Goal: Task Accomplishment & Management: Use online tool/utility

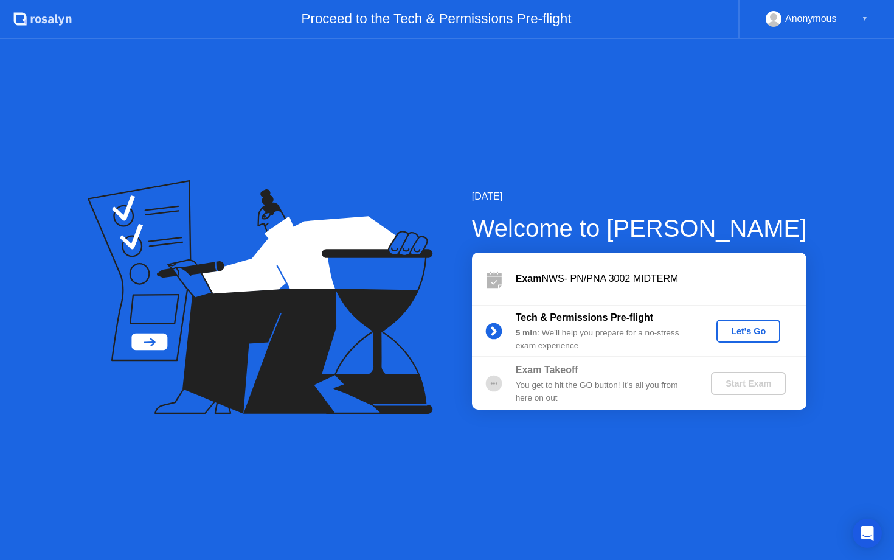
click at [744, 326] on div "Let's Go" at bounding box center [748, 331] width 54 height 10
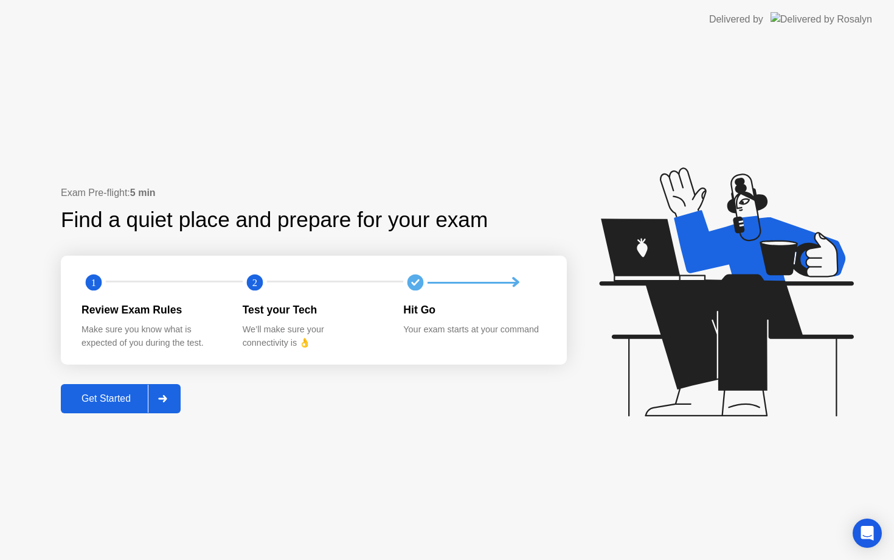
click at [133, 399] on div "Get Started" at bounding box center [105, 398] width 83 height 11
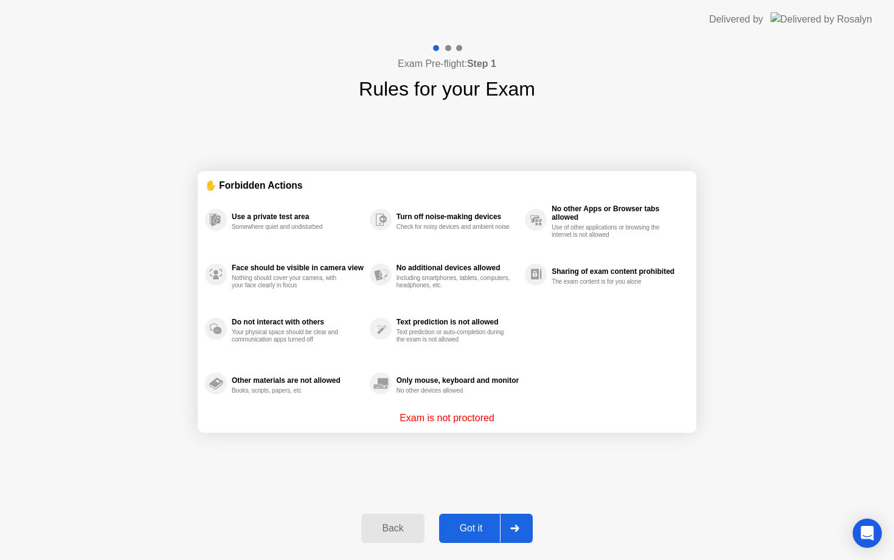
click at [479, 524] on div "Got it" at bounding box center [471, 527] width 57 height 11
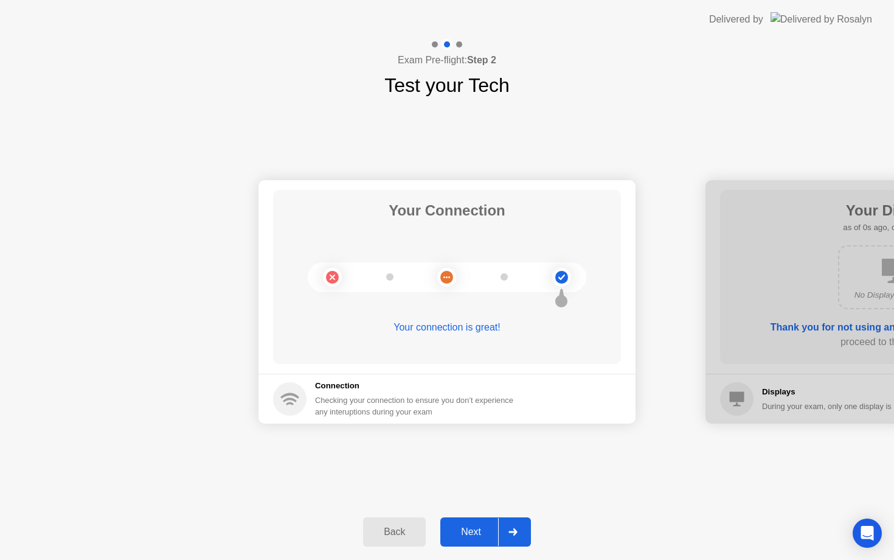
click at [515, 532] on icon at bounding box center [512, 531] width 9 height 7
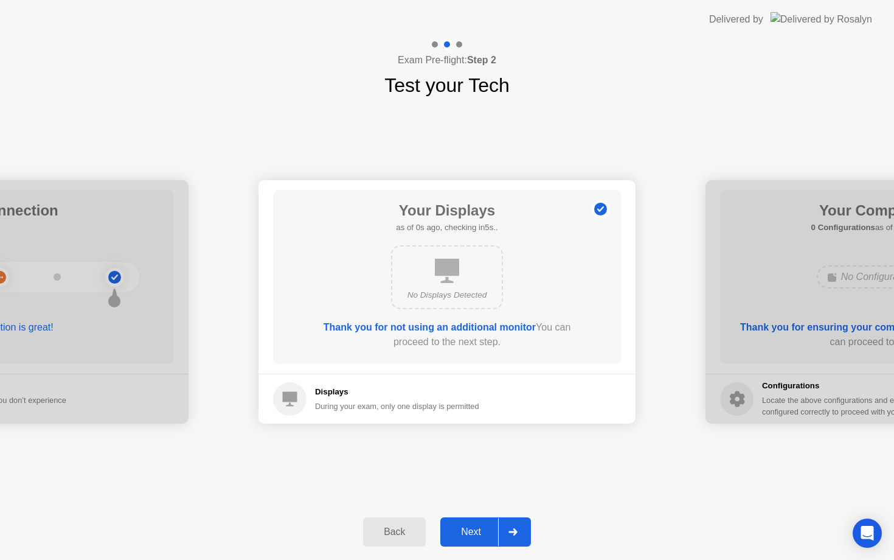
click at [515, 532] on icon at bounding box center [512, 531] width 9 height 7
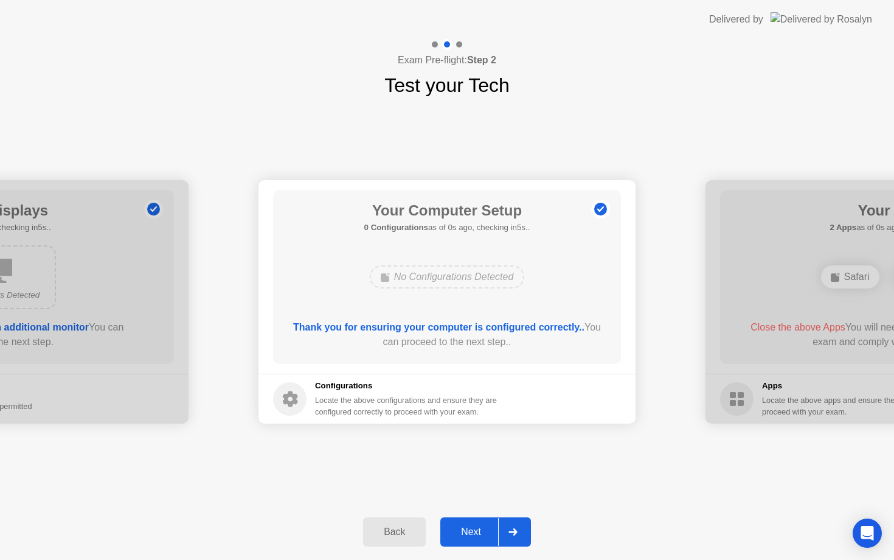
click at [515, 532] on icon at bounding box center [512, 531] width 9 height 7
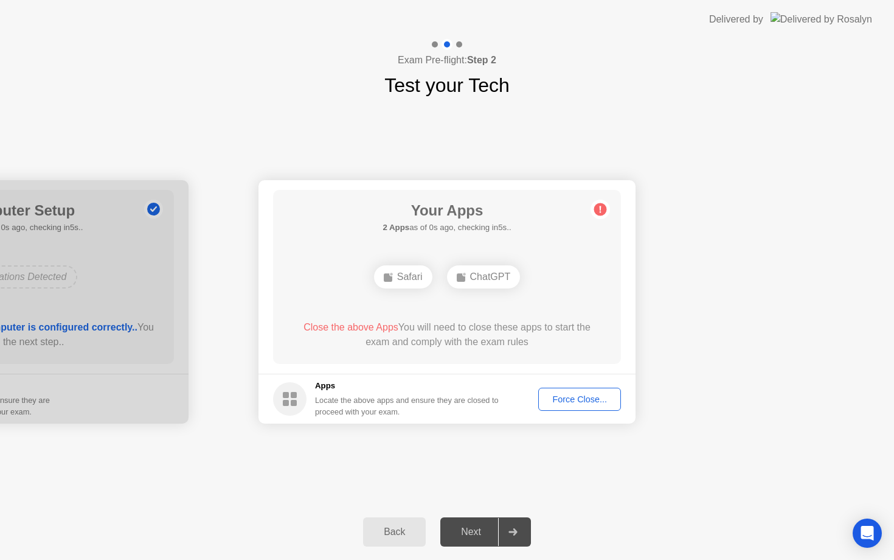
click at [515, 532] on icon at bounding box center [512, 531] width 9 height 7
click at [384, 531] on div "Back" at bounding box center [394, 531] width 55 height 11
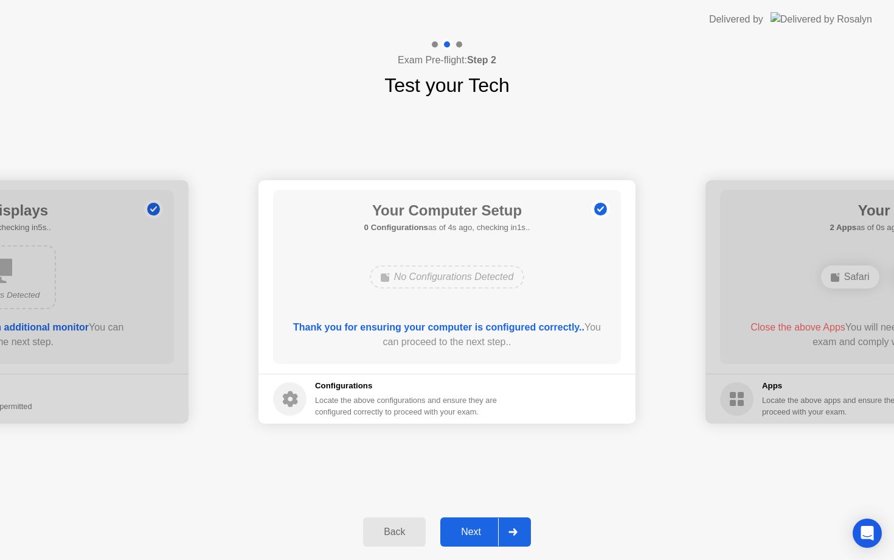
click at [522, 529] on div at bounding box center [512, 532] width 29 height 28
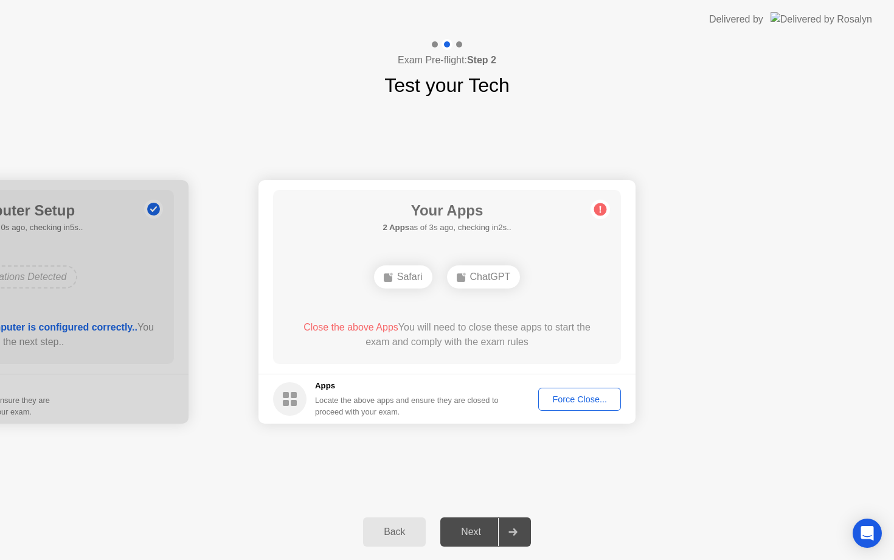
click at [571, 404] on div "Force Close..." at bounding box center [580, 399] width 74 height 10
click at [574, 403] on footer "Apps Locate the above apps and ensure they are closed to proceed with your exam…" at bounding box center [447, 398] width 377 height 50
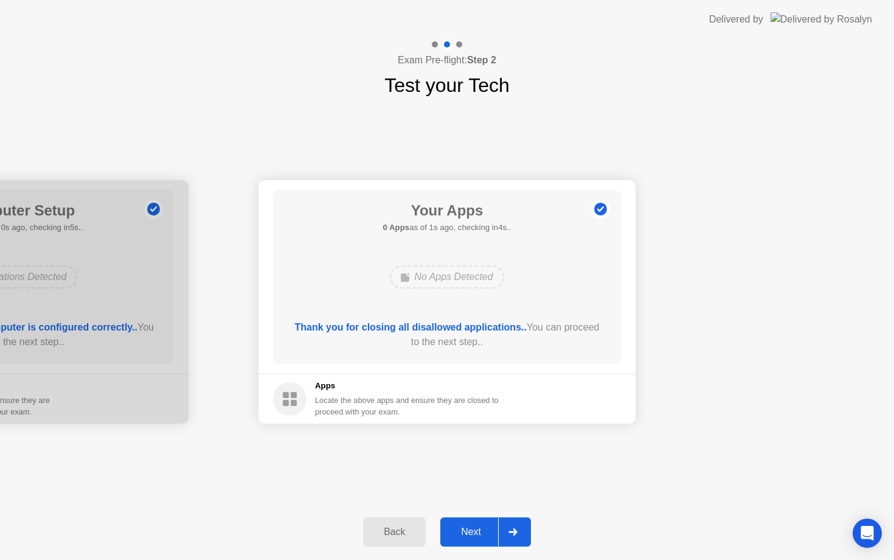
click at [517, 532] on icon at bounding box center [512, 531] width 9 height 7
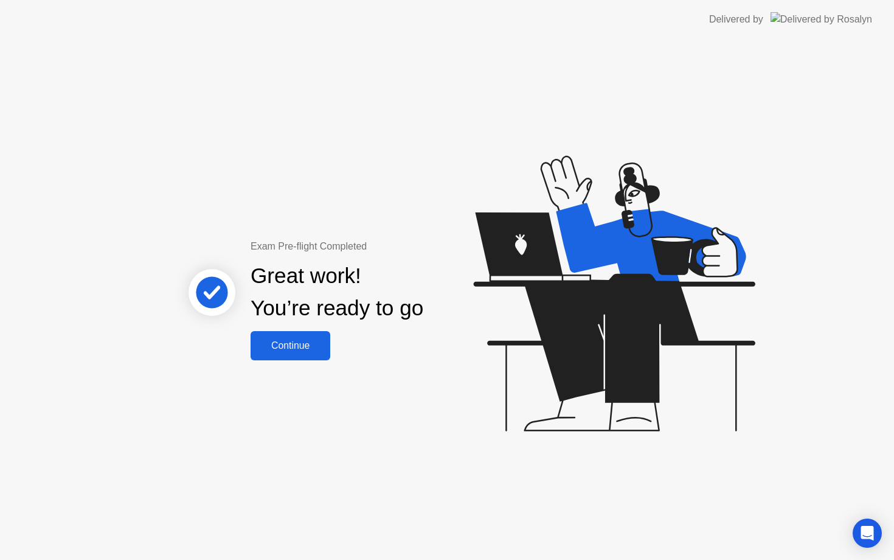
click at [307, 349] on div "Continue" at bounding box center [290, 345] width 72 height 11
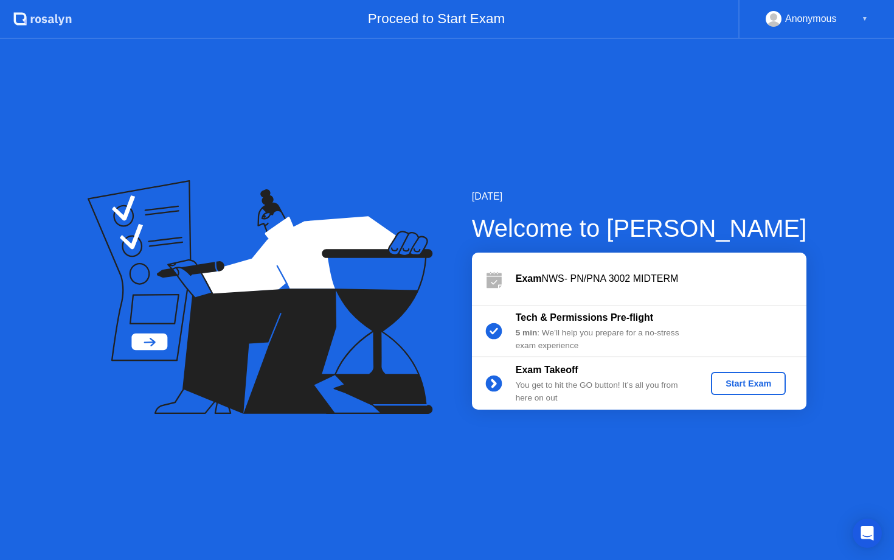
click at [743, 383] on div "Start Exam" at bounding box center [748, 383] width 65 height 10
